Goal: Task Accomplishment & Management: Manage account settings

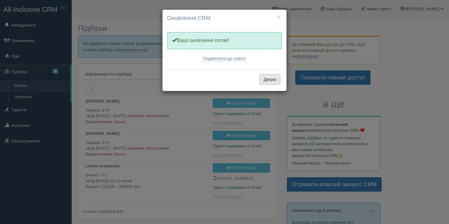
click at [270, 79] on button "Дякую" at bounding box center [269, 79] width 21 height 11
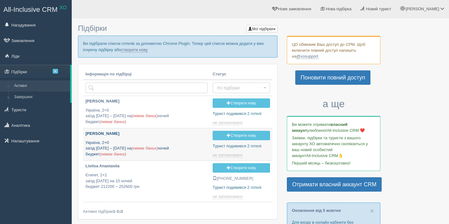
type input "2025-10-10 16:40"
type input "[DATE] 16:35"
click at [93, 132] on p "[PERSON_NAME]" at bounding box center [146, 134] width 122 height 6
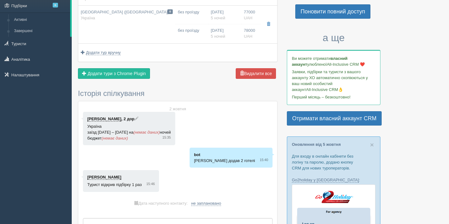
scroll to position [59, 0]
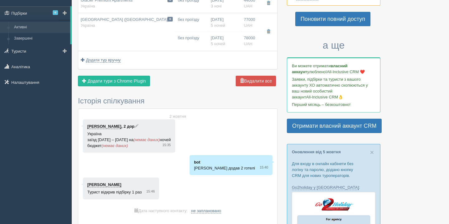
click at [26, 30] on link "Активні" at bounding box center [40, 27] width 59 height 11
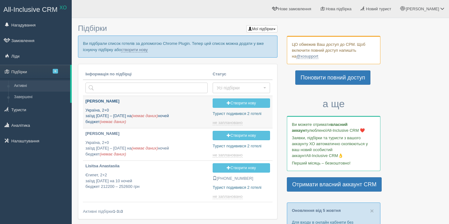
type input "[DATE] 16:40"
click at [101, 99] on p "Макуха Іван" at bounding box center [146, 101] width 122 height 6
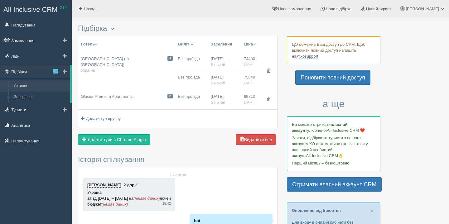
click at [24, 86] on link "Активні" at bounding box center [40, 85] width 59 height 11
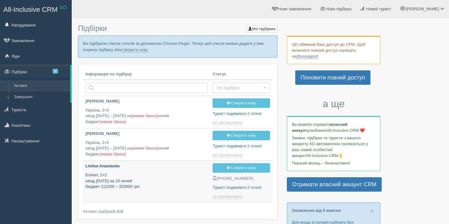
type input "[DATE] 13:10"
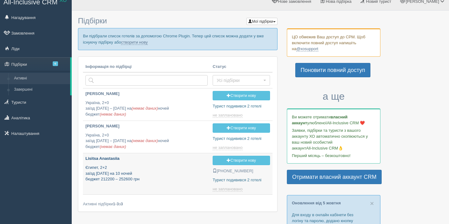
scroll to position [17, 0]
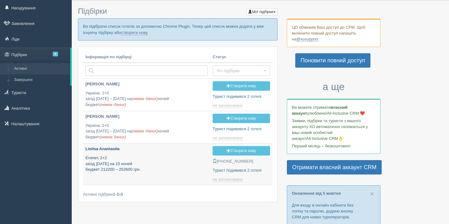
click at [99, 155] on div "Lisitsa Anastasiia Єгипет, 2+2 заїзд 25 грудня на 10 ночей бюджет 212200 – 2526…" at bounding box center [146, 159] width 122 height 26
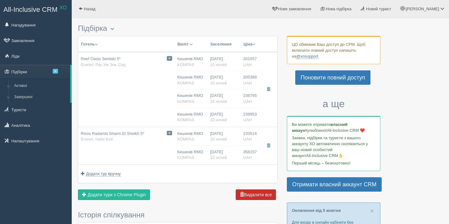
click at [247, 197] on button "Видалити все" at bounding box center [256, 194] width 40 height 11
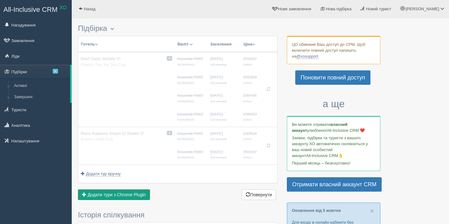
click at [93, 196] on span "Додати тури з Chrome Plugin" at bounding box center [117, 194] width 58 height 5
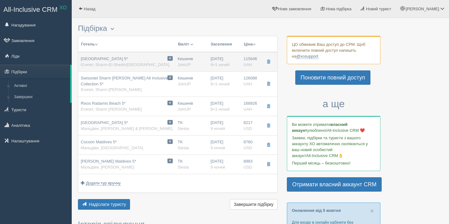
click at [102, 57] on span "[GEOGRAPHIC_DATA] 5*" at bounding box center [104, 58] width 47 height 5
type input "[GEOGRAPHIC_DATA] 5*"
type input "https://www.booking.com/Share-Wsor9T"
type input "Єгипет"
type input "Sharm-El-Sheikh/Hadaba"
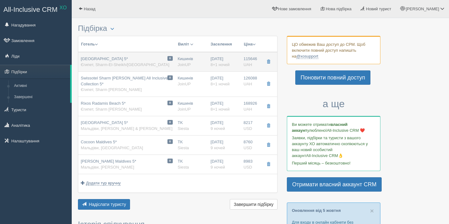
type input "115646.00"
type input "Кишинів"
type input "23:05"
type input "8+1"
type input "Deluxe Pool View"
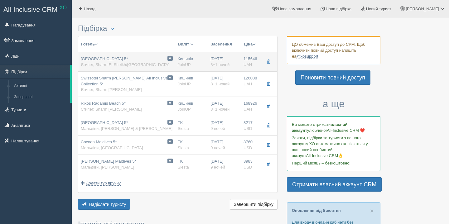
type input "UAI"
type input "JoinUP"
type input "https://agent-content.joinup.ua/hotel/monte-carlo-ex-ritz-carlton/"
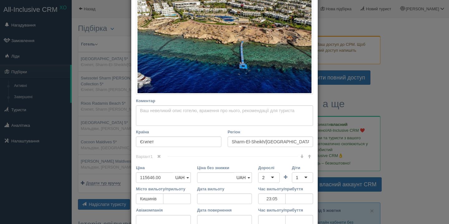
scroll to position [229, 0]
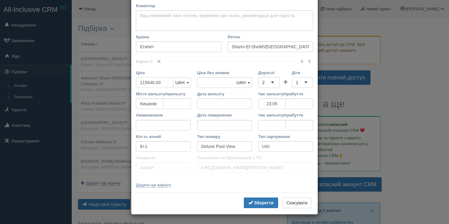
drag, startPoint x: 165, startPoint y: 83, endPoint x: 101, endPoint y: 74, distance: 64.2
click at [101, 74] on div "× Редагувати тур Назва готелю Monte Carlo Sharm Resort & Spa 5* Посилання на го…" at bounding box center [224, 112] width 449 height 224
type input "1"
type input "115646.00"
type input "112176"
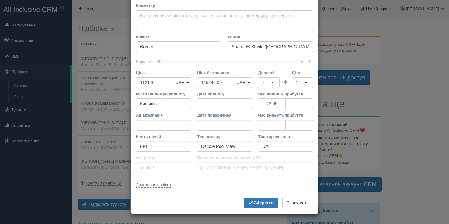
drag, startPoint x: 221, startPoint y: 82, endPoint x: 195, endPoint y: 82, distance: 25.9
click at [195, 82] on div "Ціна без знижки 115646.00 UAH USD EUR GBP PLN UAH UAH USD EUR GBP PLN" at bounding box center [224, 80] width 61 height 21
click at [267, 127] on input "Час вильоту/прибуття" at bounding box center [271, 125] width 27 height 11
type input "14:10"
click at [296, 127] on input "tel" at bounding box center [298, 125] width 27 height 11
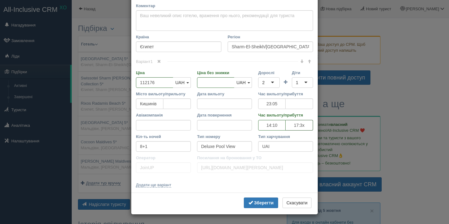
type input "17:30"
click at [292, 106] on input "tel" at bounding box center [298, 103] width 27 height 11
click at [207, 103] on input "Дата вильоту" at bounding box center [224, 103] width 55 height 11
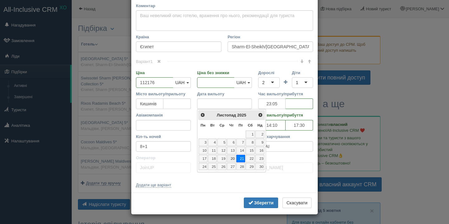
click at [234, 158] on link "20" at bounding box center [231, 158] width 9 height 7
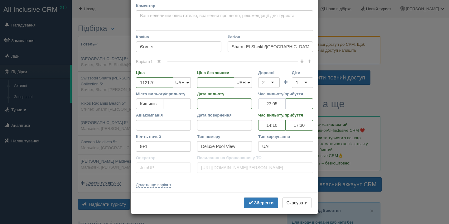
click at [273, 100] on input "23:05" at bounding box center [271, 103] width 27 height 11
click at [291, 105] on input "tel" at bounding box center [298, 103] width 27 height 11
type input "02:25"
click at [261, 205] on b "Зберегти" at bounding box center [264, 202] width 20 height 5
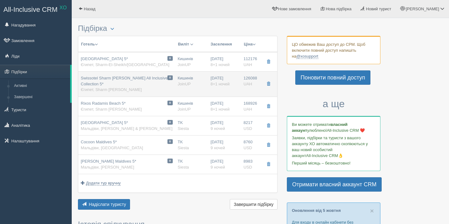
click at [128, 82] on div "Swissotel Sharm El Sheikh All Inclusive Collection 5* Єгипет, Sharm EL Sheikh" at bounding box center [127, 83] width 92 height 17
type input "Swissotel Sharm [PERSON_NAME] All Inclusive Collection 5*"
type input "https://www.booking.com/Share-FiWZv2o"
type input "Sharm EL Sheikh"
type input "126088.00"
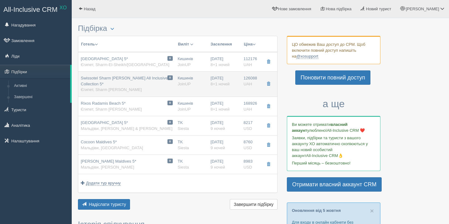
type input "23:05"
type input "Deluxe Room Aqua"
type input "Ultra ALL Inclusive"
type input "https://agent-content.joinup.ua/hotel/swissotel-sharm-el-sheikh/"
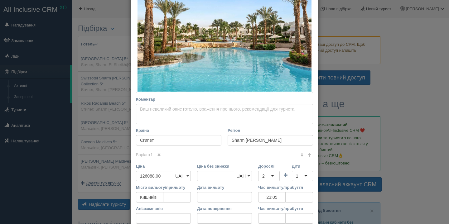
scroll to position [182, 0]
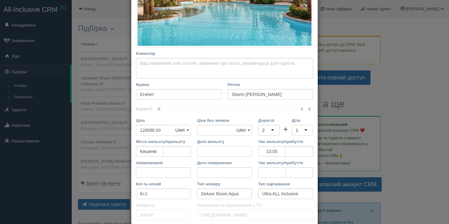
click at [216, 150] on input "Дата вильоту" at bounding box center [224, 151] width 55 height 11
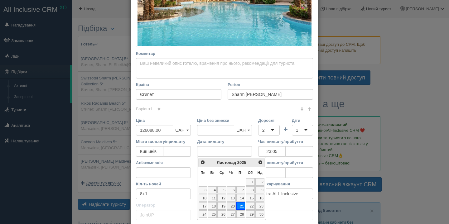
click at [231, 206] on link "20" at bounding box center [231, 205] width 9 height 7
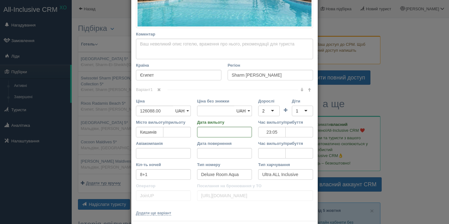
scroll to position [203, 0]
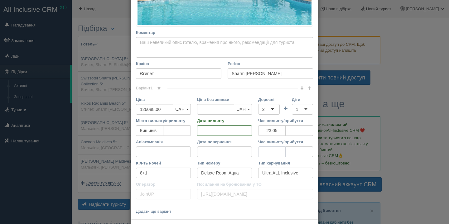
click at [267, 150] on input "Час вильоту/прибуття" at bounding box center [271, 151] width 27 height 11
type input "14:10"
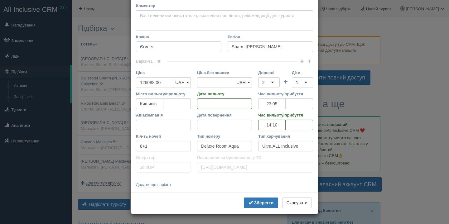
drag, startPoint x: 165, startPoint y: 86, endPoint x: 112, endPoint y: 83, distance: 52.4
click at [112, 83] on div "× Редагувати тур Назва готелю Swissotel Sharm El Sheikh All Inclusive Collectio…" at bounding box center [224, 112] width 449 height 224
type input "1"
type input "126088.00"
type input "122305"
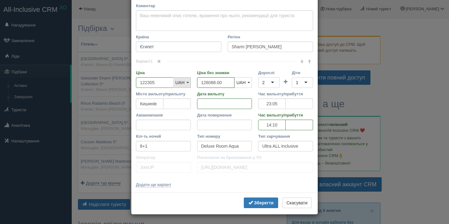
drag, startPoint x: 226, startPoint y: 81, endPoint x: 187, endPoint y: 81, distance: 38.6
click at [187, 81] on div "Ціна 122305 UAH USD EUR GBP PLN UAH UAH USD EUR GBP PLN Ціна без знижки 126088.…" at bounding box center [224, 80] width 183 height 21
click at [250, 203] on span "submit" at bounding box center [250, 202] width 4 height 4
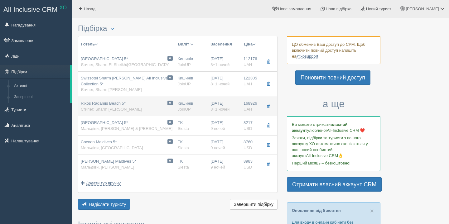
click at [100, 108] on span "Єгипет, Sharm [PERSON_NAME]" at bounding box center [111, 109] width 61 height 5
type input "Rixos Radamis Beach 5*"
type input "168926.00"
type input "23:05"
type input "Superior Room Beach side"
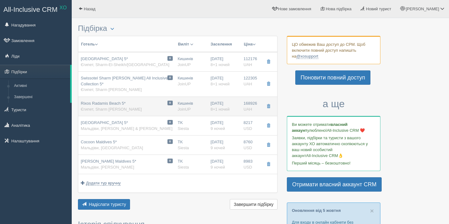
type input "https://agent-content.joinup.ua/hotel/rixos-radamis-beach/"
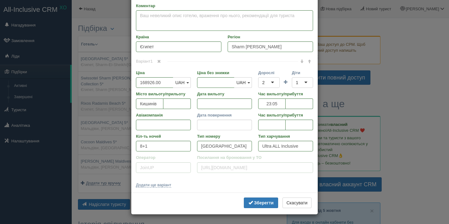
scroll to position [0, 0]
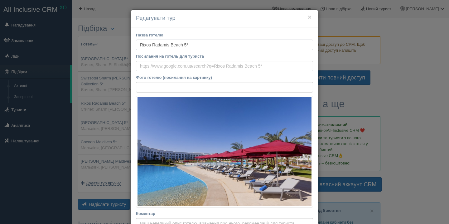
drag, startPoint x: 195, startPoint y: 45, endPoint x: 133, endPoint y: 45, distance: 62.0
click at [133, 45] on div "Назва готелю Rixos Radamis Beach 5* Посилання на готель для туриста Фото готелю…" at bounding box center [224, 213] width 186 height 373
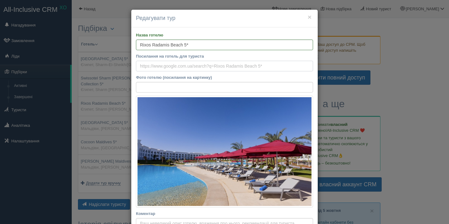
click at [238, 65] on input "Посилання на готель для туриста" at bounding box center [224, 66] width 177 height 11
paste input "https://www.booking.com/Share-u3LM4s"
type input "https://www.booking.com/Share-u3LM4s"
click at [214, 89] on input "Фото готелю (посилання на картинку)" at bounding box center [224, 87] width 177 height 11
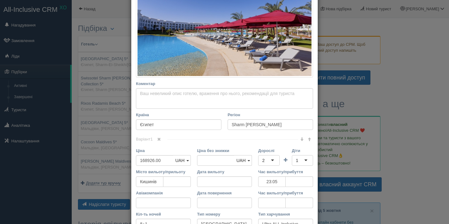
scroll to position [141, 0]
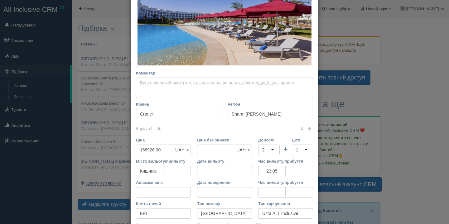
drag, startPoint x: 165, startPoint y: 152, endPoint x: 124, endPoint y: 151, distance: 40.8
click at [124, 151] on div "× Редагувати тур Назва готелю Rixos Radamis Beach 5* Посилання на готель для ту…" at bounding box center [224, 112] width 449 height 224
type input "1"
type input "168926.00"
type input "162168"
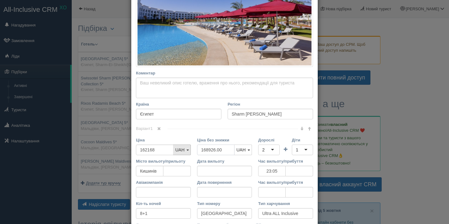
drag, startPoint x: 215, startPoint y: 150, endPoint x: 181, endPoint y: 150, distance: 34.6
click at [182, 150] on div "Ціна 162168 UAH USD EUR GBP PLN UAH UAH USD EUR GBP PLN Ціна без знижки 168926.…" at bounding box center [224, 147] width 183 height 21
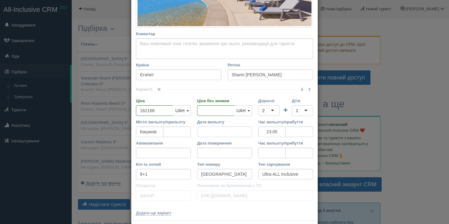
click at [206, 133] on input "Дата вильоту" at bounding box center [224, 132] width 55 height 11
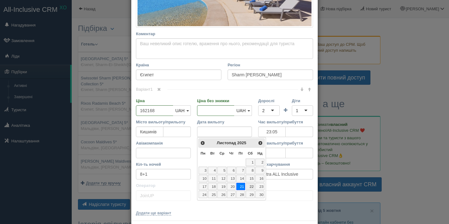
click at [247, 185] on link "22" at bounding box center [250, 186] width 9 height 7
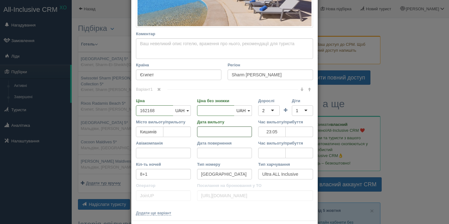
click at [221, 130] on input "Дата вильоту" at bounding box center [224, 132] width 55 height 11
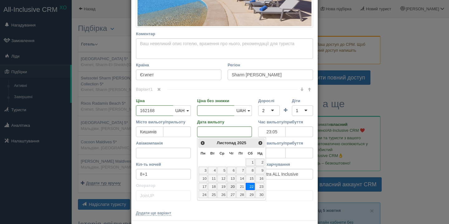
click at [232, 187] on link "20" at bounding box center [231, 186] width 9 height 7
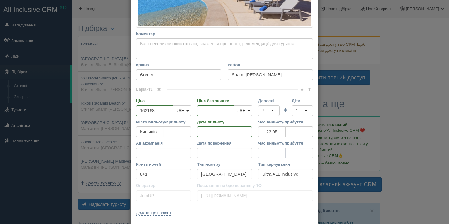
click at [270, 151] on input "Час вильоту/прибуття" at bounding box center [271, 153] width 27 height 11
type input "14:10"
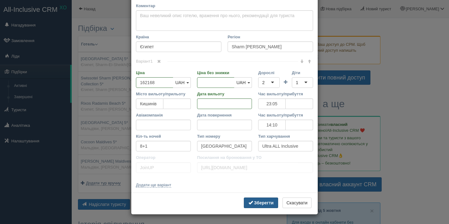
click at [264, 198] on button "Зберегти" at bounding box center [261, 203] width 34 height 11
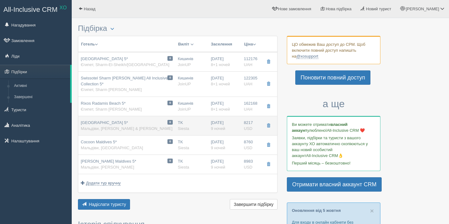
click at [99, 127] on span "Мальдіви, [PERSON_NAME] & [PERSON_NAME]" at bounding box center [127, 128] width 92 height 5
type input "[GEOGRAPHIC_DATA] 5*"
type input "Мальдіви"
type input "Ари & Расду Атоллы"
type input "8217.00"
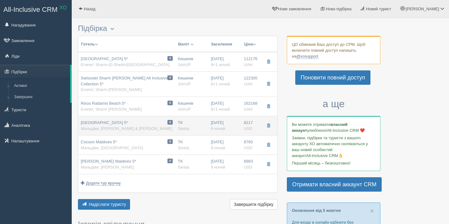
type input "TK"
type input "Мале Ібрагім Насир MLE"
type input "21:35"
type input "12:35"
type input "Turkish Airlines"
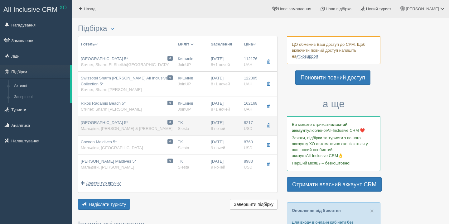
type input "21:55"
type input "09:05"
type input "9"
type input "Lagoon Beach Villa"
type input "All Inclusive+Transfer offer"
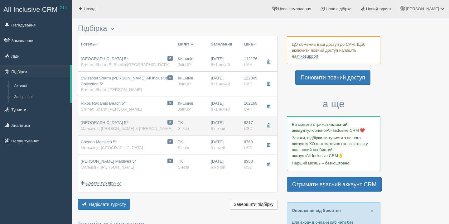
type input "Siesta"
type input "https://siesta.kiev.ua/hotels/sun-island-resort-spa"
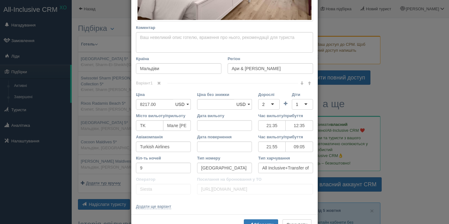
scroll to position [0, 0]
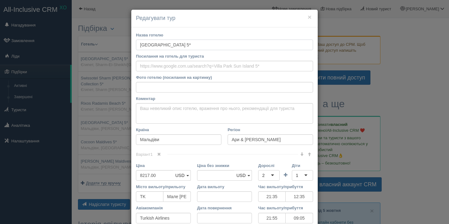
drag, startPoint x: 195, startPoint y: 47, endPoint x: 131, endPoint y: 44, distance: 64.9
click at [131, 44] on div "× Редагувати тур Назва готелю Villa Park Sun Island 5* Посилання на готель для …" at bounding box center [224, 158] width 187 height 298
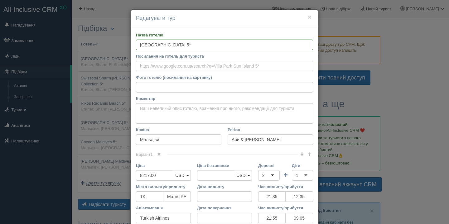
click at [219, 66] on input "Посилання на готель для туриста" at bounding box center [224, 66] width 177 height 11
paste input "https://www.booking.com/Share-Sxp3JXB"
type input "https://www.booking.com/Share-Sxp3JXB"
click at [214, 89] on input "Фото готелю (посилання на картинку)" at bounding box center [224, 87] width 177 height 11
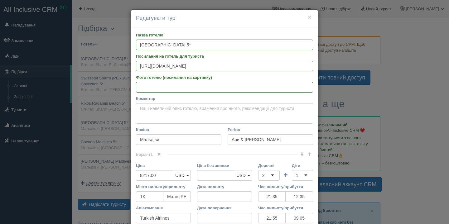
paste input "https://cf.bstatic.com/xdata/images/hotel/max1024x768/469784156.jpg?k=e0117a03b…"
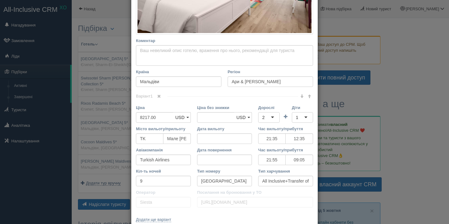
scroll to position [220, 0]
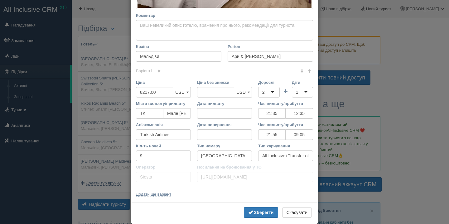
type input "https://cf.bstatic.com/xdata/images/hotel/max1024x768/469784156.jpg?k=e0117a03b…"
drag, startPoint x: 161, startPoint y: 91, endPoint x: 114, endPoint y: 89, distance: 46.5
click at [114, 89] on div "× Редагувати тур Назва готелю Villa Park Sun Island 5* Посилання на готель для …" at bounding box center [224, 112] width 449 height 224
type input "3"
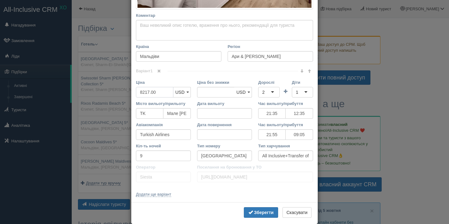
type input "8217.00"
type input "340661"
click at [184, 93] on link "USD" at bounding box center [182, 92] width 18 height 11
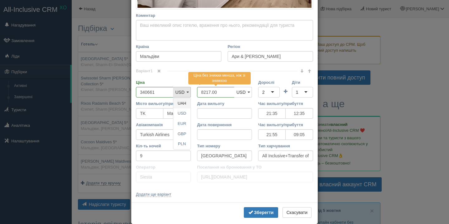
click at [185, 106] on link "UAH" at bounding box center [181, 103] width 17 height 10
drag, startPoint x: 229, startPoint y: 93, endPoint x: 201, endPoint y: 93, distance: 27.7
click at [201, 93] on input "8217.00" at bounding box center [215, 92] width 37 height 11
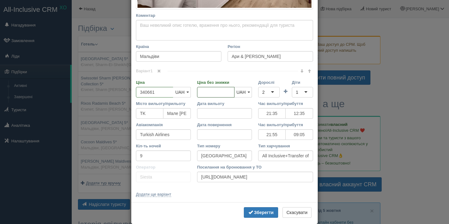
scroll to position [230, 0]
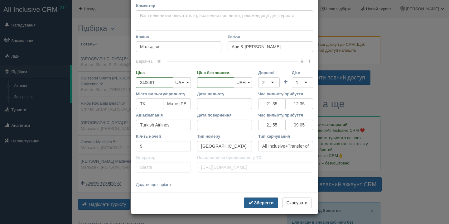
click at [270, 202] on b "Зберегти" at bounding box center [264, 202] width 20 height 5
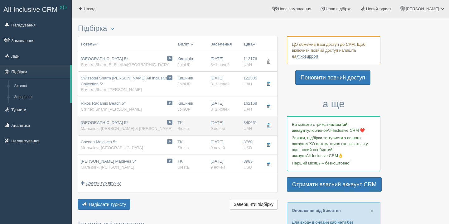
click at [103, 122] on span "[GEOGRAPHIC_DATA] 5*" at bounding box center [104, 122] width 47 height 5
type input "340661.00"
type input "21:35"
type input "12:35"
type input "21:55"
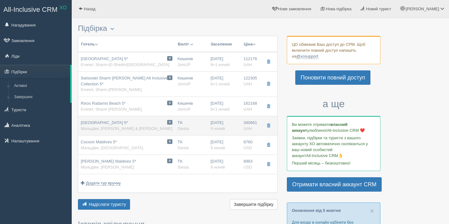
type input "09:05"
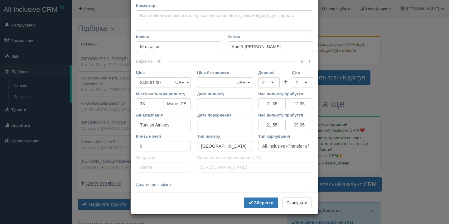
scroll to position [0, 7]
drag, startPoint x: 305, startPoint y: 146, endPoint x: 341, endPoint y: 148, distance: 35.5
click at [341, 148] on div "× Редагувати тур Назва готелю Villa Park Sun Island 5* Посилання на готель для …" at bounding box center [224, 112] width 449 height 224
drag, startPoint x: 290, startPoint y: 146, endPoint x: 314, endPoint y: 146, distance: 24.0
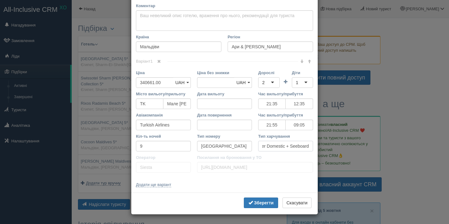
click at [314, 146] on div "Тип харчування All Inclusive+Transfer Domestic + Seeboard" at bounding box center [285, 143] width 61 height 21
click at [304, 146] on input "All Inclusive+Transfer Domestic + Seeboard" at bounding box center [285, 146] width 55 height 11
drag, startPoint x: 290, startPoint y: 147, endPoint x: 324, endPoint y: 147, distance: 33.3
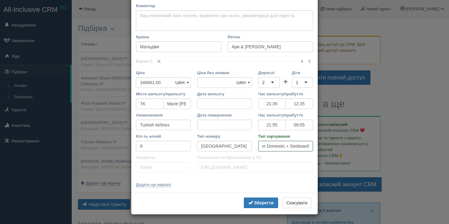
click at [324, 147] on div "× Редагувати тур Назва готелю Villa Park Sun Island 5* Посилання на готель для …" at bounding box center [224, 112] width 449 height 224
paste input "peedboat"
type input "All Inclusive+Transfer Domestic + Speedboat"
click at [254, 201] on b "Зберегти" at bounding box center [264, 202] width 20 height 5
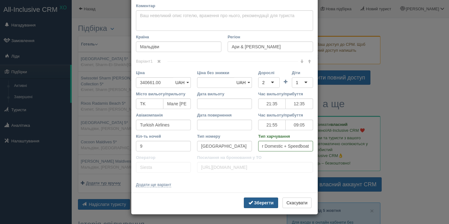
scroll to position [0, 0]
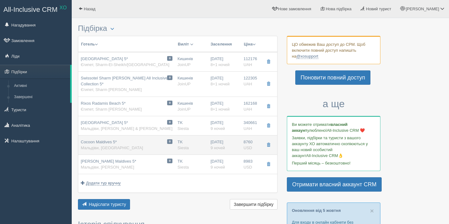
click at [94, 144] on span "Cocoon Maldives 5*" at bounding box center [99, 142] width 36 height 5
type input "Cocoon Maldives 5*"
type input "https://www.booking.com/Share-m2sM6F"
type input "Лхавиани"
type input "8760.00"
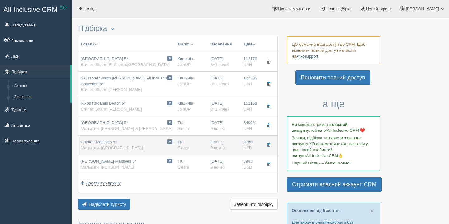
type input "21:35"
type input "12:35"
type input "21:55"
type input "09:05"
type input "Beach Villa"
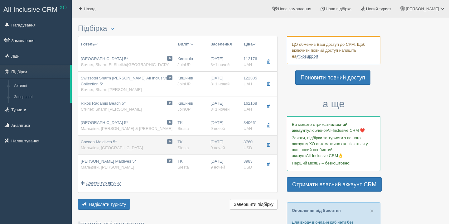
type input "All Inclusive"
type input "https://siesta.kiev.ua/hotels/cocoon-maldives-all-inclusive"
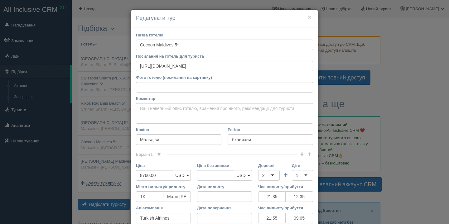
drag, startPoint x: 188, startPoint y: 44, endPoint x: 130, endPoint y: 44, distance: 58.0
click at [130, 44] on div "× Редагувати тур Назва готелю Cocoon Maldives 5* Посилання на готель для турист…" at bounding box center [224, 112] width 449 height 224
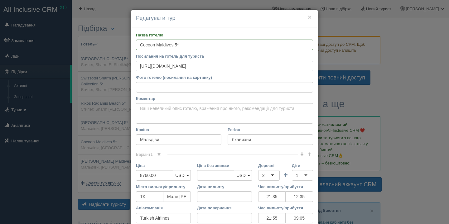
drag, startPoint x: 235, startPoint y: 63, endPoint x: 114, endPoint y: 66, distance: 120.3
click at [114, 66] on div "× Редагувати тур Назва готелю Cocoon Maldives 5* Посилання на готель для турист…" at bounding box center [224, 112] width 449 height 224
drag, startPoint x: 140, startPoint y: 67, endPoint x: 246, endPoint y: 70, distance: 106.3
click at [246, 70] on input "https://www.booking.com/Share-m2sM6F" at bounding box center [224, 66] width 177 height 11
paste input "nCOGq6M"
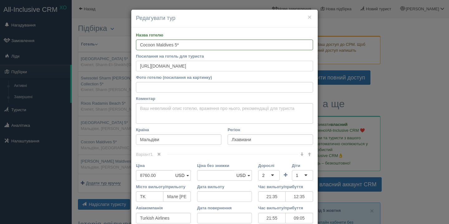
type input "https://www.booking.com/Share-nCOGq6M"
click at [232, 90] on input "Фото готелю (посилання на картинку)" at bounding box center [224, 87] width 177 height 11
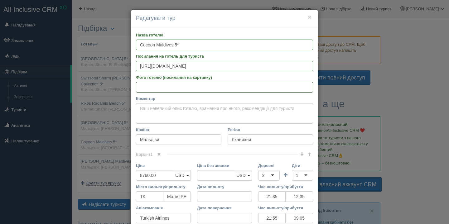
paste input "https://cf.bstatic.com/xdata/images/hotel/max1024x768/651417551.jpg?k=e4a889bb7…"
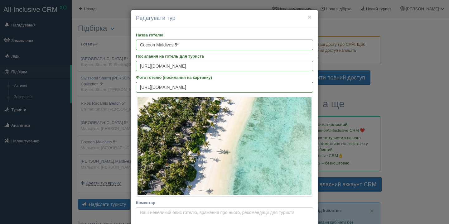
scroll to position [155, 0]
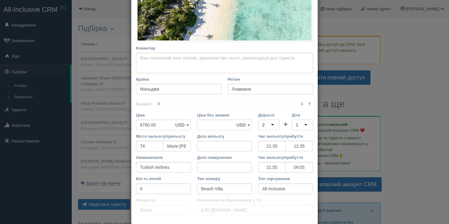
type input "https://cf.bstatic.com/xdata/images/hotel/max1024x768/651417551.jpg?k=e4a889bb7…"
drag, startPoint x: 163, startPoint y: 123, endPoint x: 113, endPoint y: 123, distance: 50.5
click at [113, 123] on div "× Редагувати тур Назва готелю Cocoon Maldives 5* Посилання на готель для турист…" at bounding box center [224, 112] width 449 height 224
type input "3"
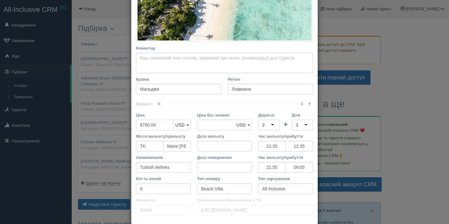
type input "8760.00"
type input "365600"
drag, startPoint x: 224, startPoint y: 123, endPoint x: 203, endPoint y: 122, distance: 20.9
click at [203, 122] on input "8760.00" at bounding box center [215, 125] width 37 height 11
click at [290, 189] on input "All Inclusive" at bounding box center [285, 189] width 55 height 11
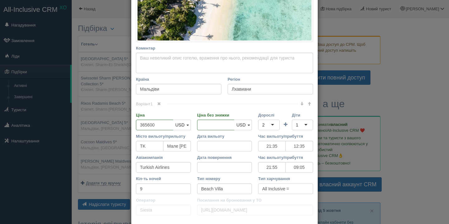
paste input "Seaplane)"
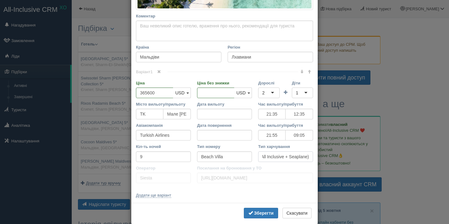
scroll to position [197, 0]
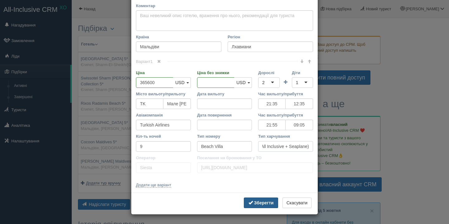
type input "All Inclusive + Seaplane)"
click at [257, 201] on b "Зберегти" at bounding box center [264, 202] width 20 height 5
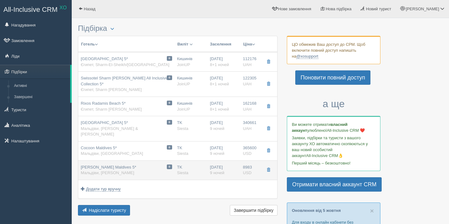
click at [85, 170] on span "Мальдіви, [PERSON_NAME]" at bounding box center [107, 172] width 53 height 5
type input "[PERSON_NAME] Maldives 5*"
type input "https://www.booking.com/Share-mxFort"
type input "Раа Атолл"
type input "8983.00"
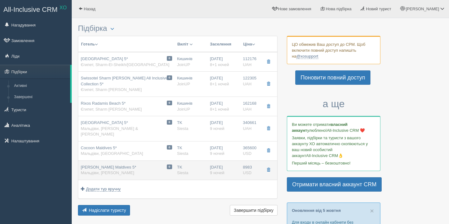
type input "21:35"
type input "12:35"
type input "21:55"
type input "09:05"
type input "Lagoon Villa"
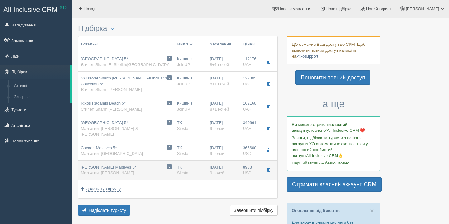
type input "Premium All Inclusive"
type input "https://siesta.kiev.ua/hotels/cora-cora-maldives-premium-all-inclusive-resort"
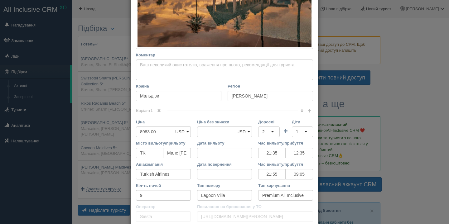
scroll to position [230, 0]
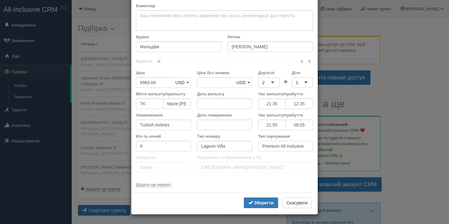
click at [308, 146] on input "Premium All Inclusive" at bounding box center [285, 146] width 55 height 11
paste input "Seaplane)"
type input "Premium All Inclusive + Seaplane"
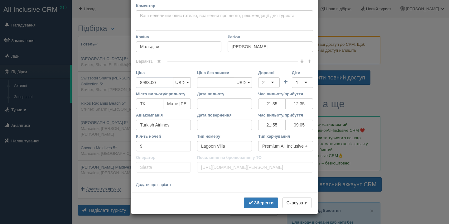
drag, startPoint x: 161, startPoint y: 84, endPoint x: 111, endPoint y: 83, distance: 50.2
click at [111, 83] on div "× Редагувати тур Назва готелю Cora Cora Maldives 5* Посилання на готель для тур…" at bounding box center [224, 112] width 449 height 224
type input "3"
type input "8983.00"
type input "374070"
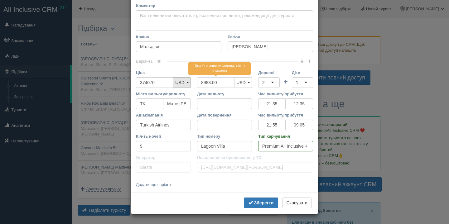
drag, startPoint x: 222, startPoint y: 81, endPoint x: 187, endPoint y: 79, distance: 34.9
click at [187, 80] on div "Ціна 374070 UAH USD EUR GBP PLN USD UAH USD EUR GBP PLN Ціна без знижки 8983.00…" at bounding box center [224, 80] width 183 height 21
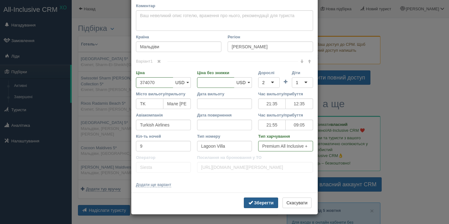
click at [254, 203] on b "Зберегти" at bounding box center [264, 202] width 20 height 5
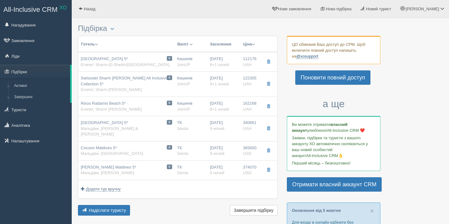
click at [301, 56] on link "@xosupport" at bounding box center [307, 56] width 22 height 5
click at [427, 13] on link "[PERSON_NAME]" at bounding box center [422, 9] width 53 height 18
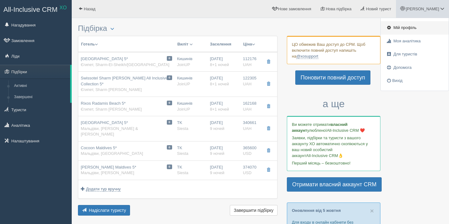
click at [407, 24] on link "Мій профіль" at bounding box center [414, 27] width 68 height 13
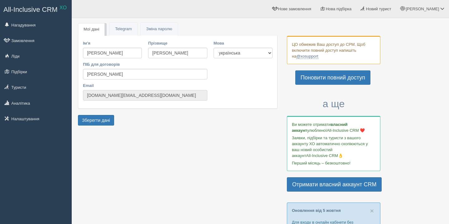
drag, startPoint x: 160, startPoint y: 94, endPoint x: 84, endPoint y: 93, distance: 76.0
click at [84, 93] on input "bestrest.agency+xo@gmail.com" at bounding box center [145, 95] width 124 height 11
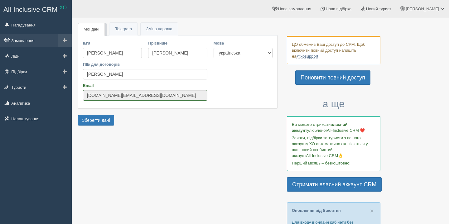
click at [21, 42] on link "Замовлення" at bounding box center [36, 41] width 72 height 14
